Goal: Book appointment/travel/reservation

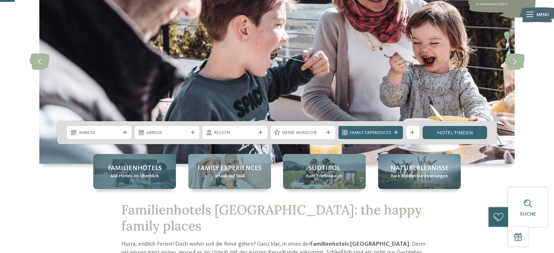
click at [152, 181] on div "Familienhotels Alle Hotels im Überblick" at bounding box center [134, 171] width 83 height 35
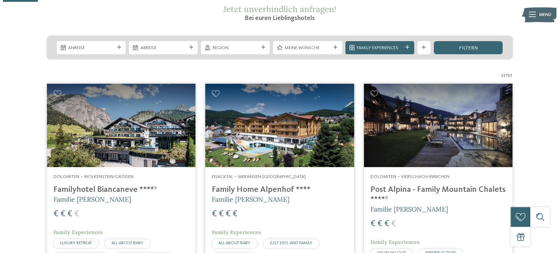
scroll to position [146, 0]
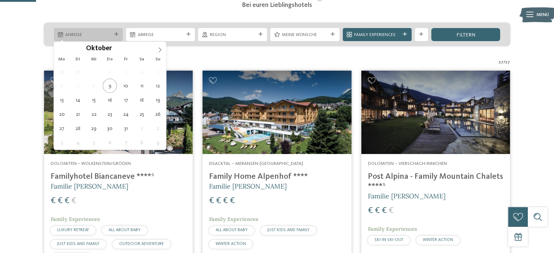
click at [100, 34] on span "Anreise" at bounding box center [88, 35] width 46 height 7
click at [160, 50] on icon at bounding box center [159, 49] width 5 height 5
type input "****"
click at [160, 50] on icon at bounding box center [159, 49] width 5 height 5
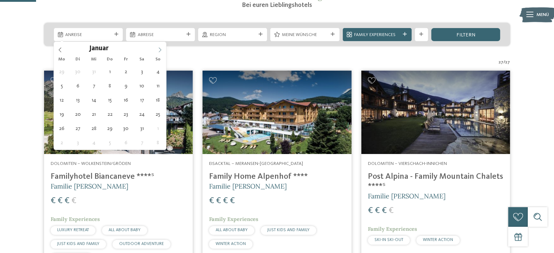
click at [160, 50] on icon at bounding box center [159, 49] width 5 height 5
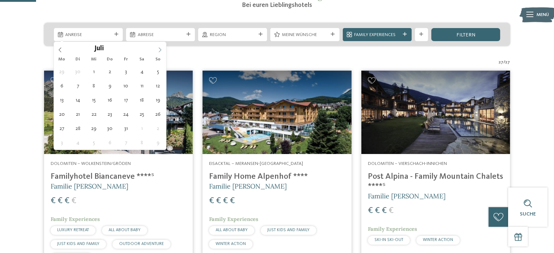
click at [160, 50] on icon at bounding box center [159, 49] width 5 height 5
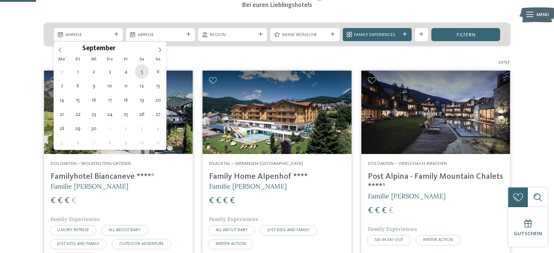
type div "05.09.2026"
type input "****"
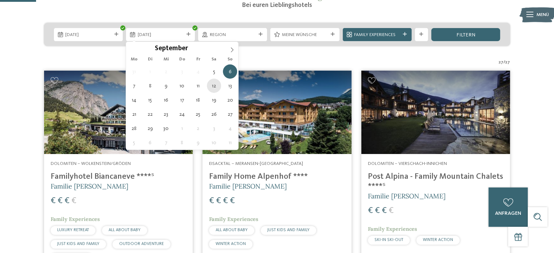
type div "12.09.2026"
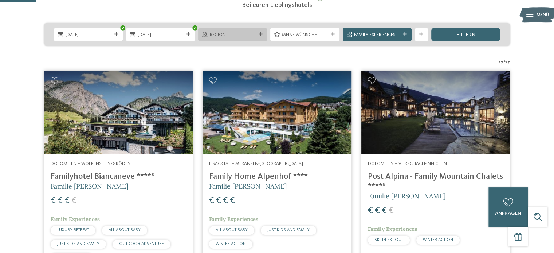
click at [230, 38] on div "Region" at bounding box center [232, 34] width 69 height 13
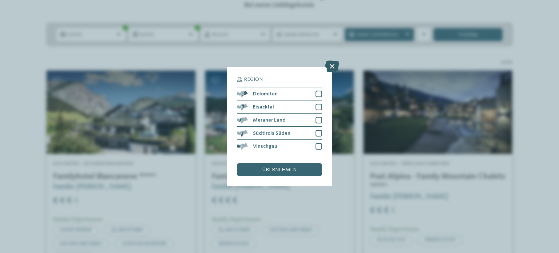
click at [329, 67] on icon at bounding box center [332, 67] width 14 height 12
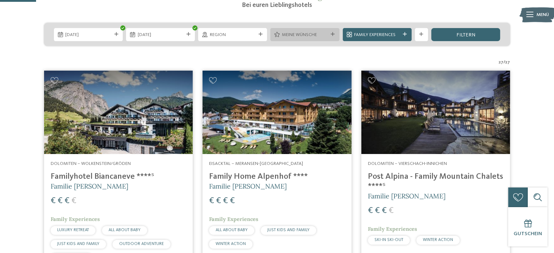
click at [332, 35] on icon at bounding box center [333, 34] width 4 height 4
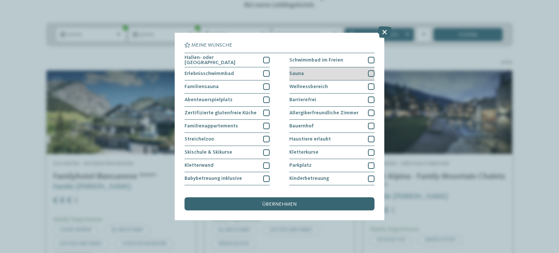
click at [368, 72] on div at bounding box center [371, 73] width 7 height 7
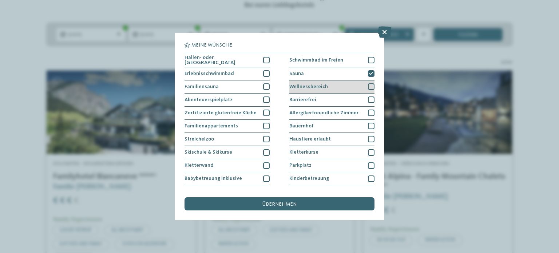
click at [368, 85] on div at bounding box center [371, 86] width 7 height 7
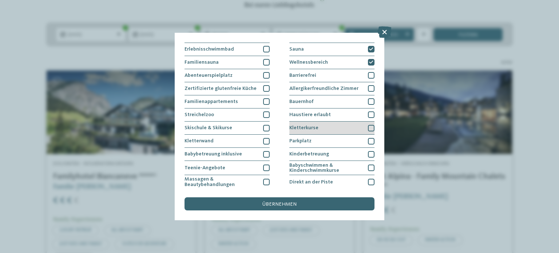
scroll to position [36, 0]
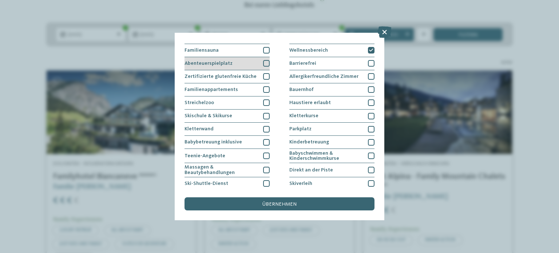
click at [263, 62] on div at bounding box center [266, 63] width 7 height 7
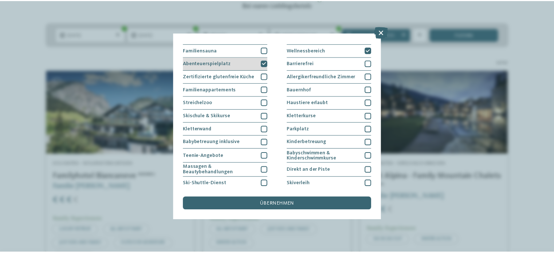
scroll to position [0, 0]
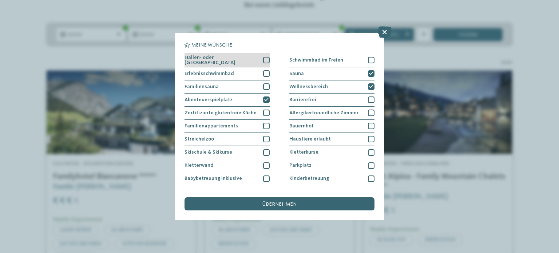
click at [263, 55] on div "Hallen- oder Schleusenbad" at bounding box center [227, 60] width 85 height 14
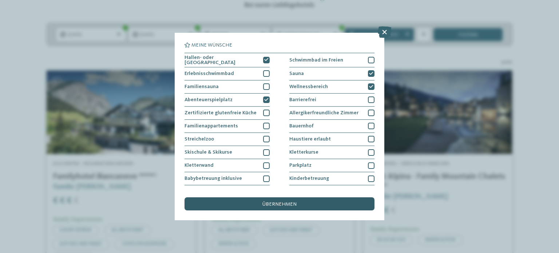
click at [301, 208] on div "übernehmen" at bounding box center [280, 203] width 190 height 13
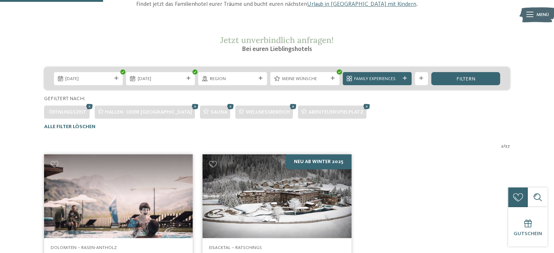
scroll to position [138, 0]
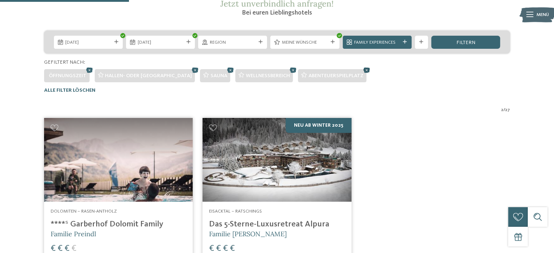
click at [362, 67] on icon at bounding box center [367, 70] width 10 height 9
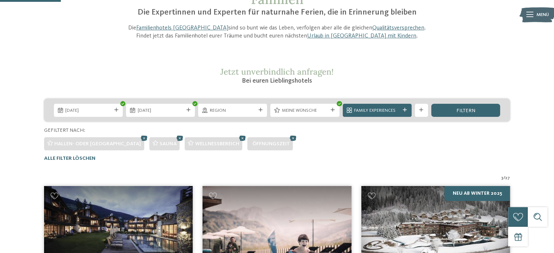
scroll to position [65, 0]
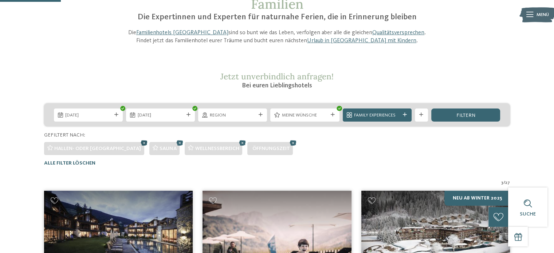
click at [139, 142] on icon at bounding box center [144, 142] width 10 height 9
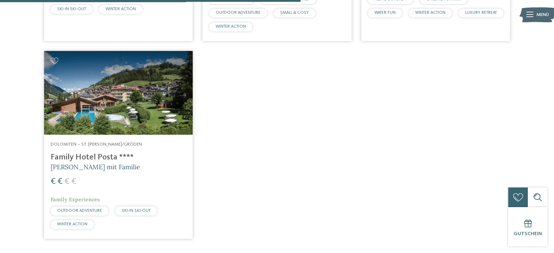
scroll to position [429, 0]
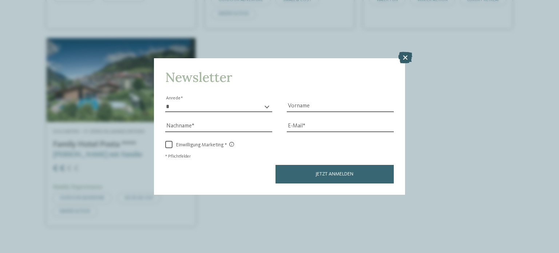
click at [407, 60] on icon at bounding box center [405, 58] width 14 height 12
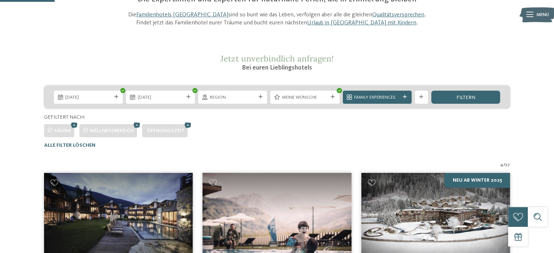
scroll to position [102, 0]
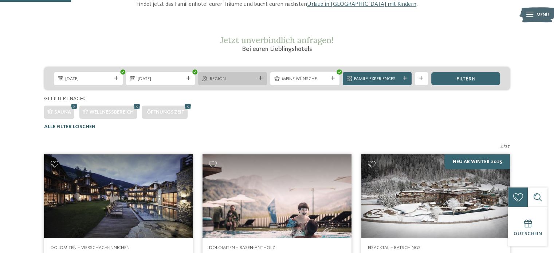
click at [252, 81] on span "Region" at bounding box center [233, 79] width 46 height 7
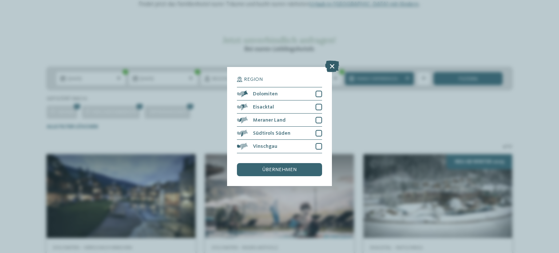
click at [329, 62] on icon at bounding box center [332, 67] width 14 height 12
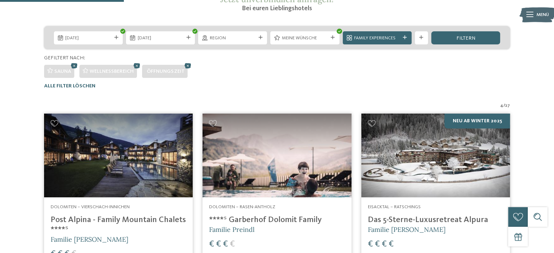
scroll to position [182, 0]
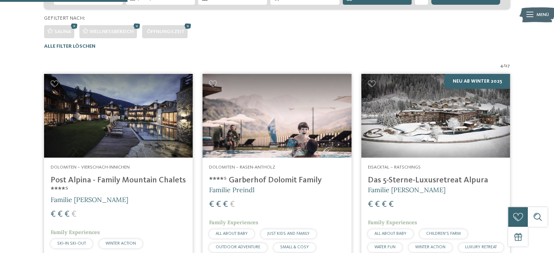
click at [104, 145] on img at bounding box center [118, 116] width 149 height 84
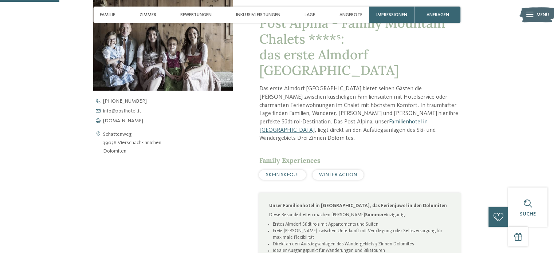
scroll to position [255, 0]
